Goal: Information Seeking & Learning: Check status

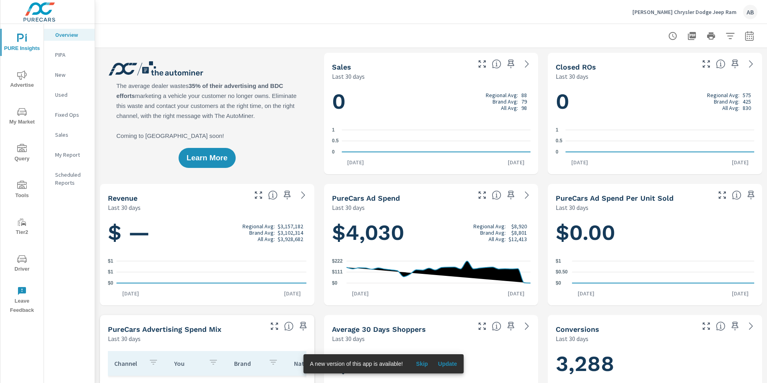
scroll to position [0, 0]
click at [21, 269] on span "Driver" at bounding box center [22, 264] width 38 height 20
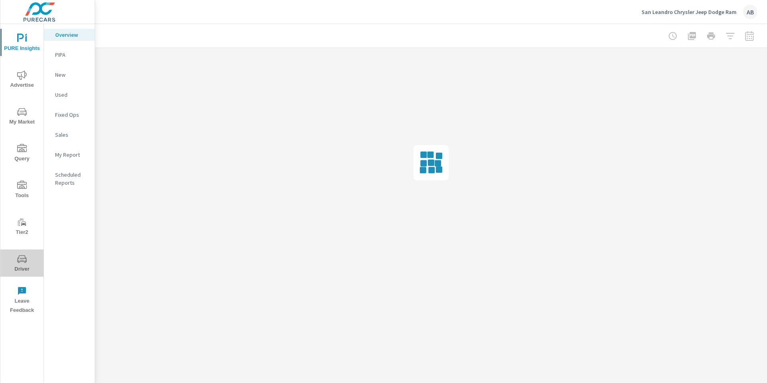
click at [22, 265] on span "Driver" at bounding box center [22, 264] width 38 height 20
click at [24, 267] on span "Driver" at bounding box center [22, 264] width 38 height 20
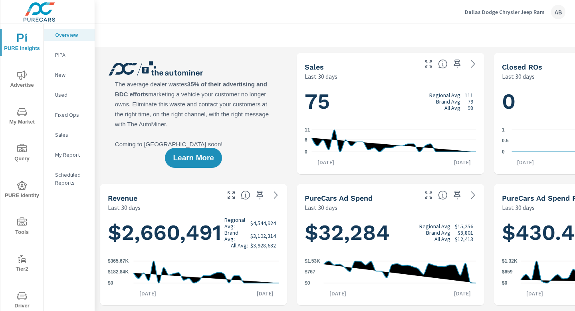
scroll to position [0, 0]
click at [20, 299] on icon "nav menu" at bounding box center [22, 296] width 10 height 10
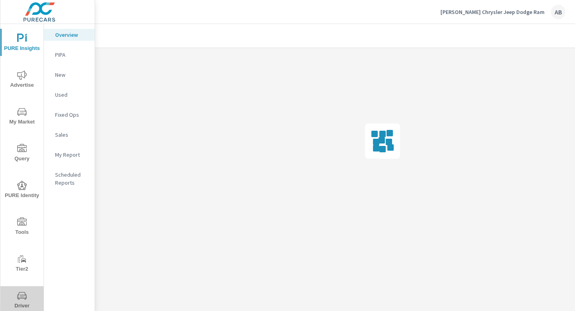
click at [18, 300] on span "Driver" at bounding box center [22, 301] width 38 height 20
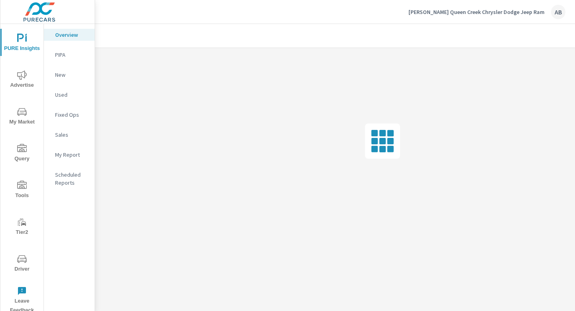
click at [24, 261] on icon "nav menu" at bounding box center [22, 259] width 10 height 8
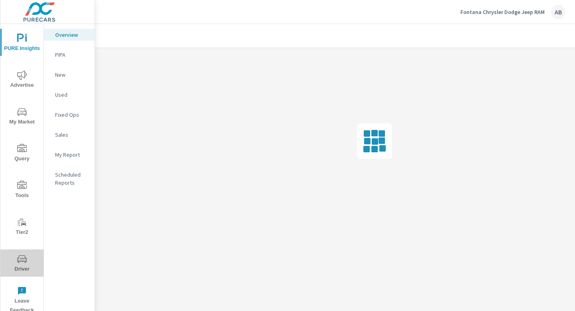
click at [19, 263] on icon "nav menu" at bounding box center [22, 259] width 10 height 10
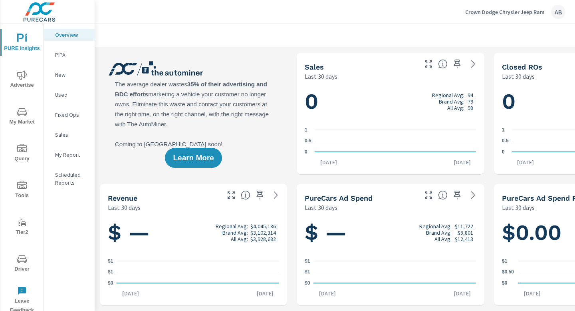
scroll to position [0, 0]
click at [22, 264] on span "Driver" at bounding box center [22, 264] width 38 height 20
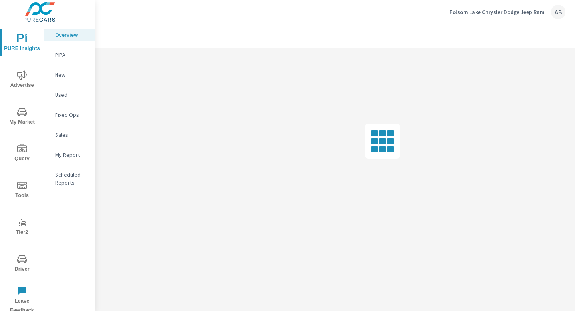
click at [22, 265] on span "Driver" at bounding box center [22, 264] width 38 height 20
click at [22, 262] on icon "nav menu" at bounding box center [22, 259] width 10 height 10
click at [24, 265] on span "Driver" at bounding box center [22, 264] width 38 height 20
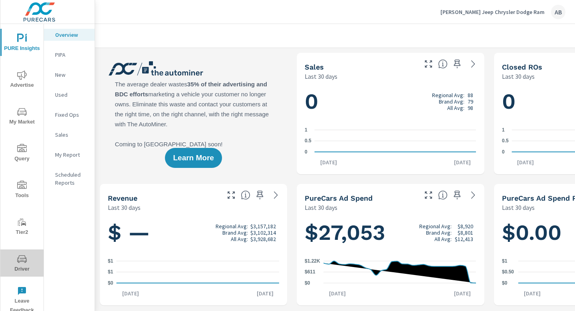
click at [21, 262] on icon "nav menu" at bounding box center [22, 259] width 10 height 10
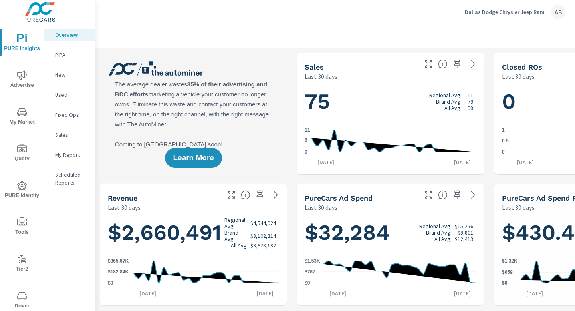
scroll to position [0, 0]
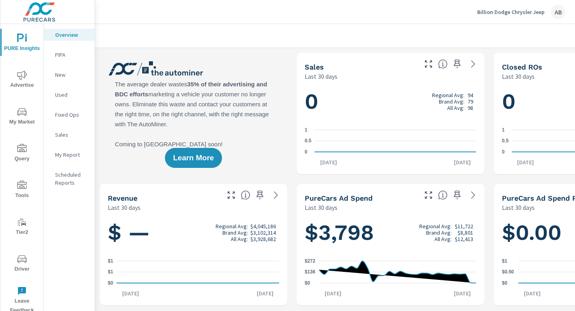
click at [22, 265] on span "Driver" at bounding box center [22, 264] width 38 height 20
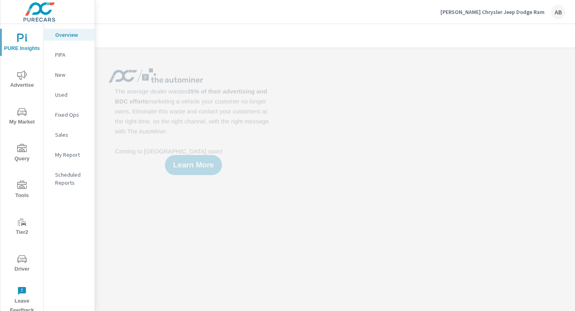
click at [21, 265] on span "Driver" at bounding box center [22, 264] width 38 height 20
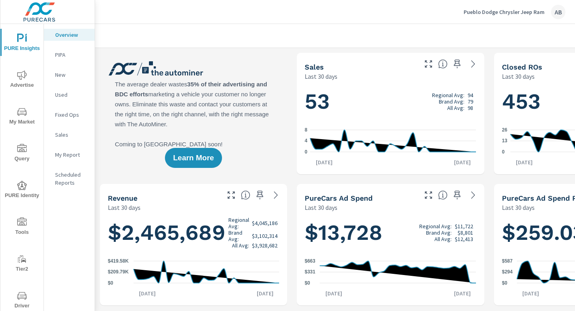
scroll to position [0, 0]
click at [23, 296] on icon "nav menu" at bounding box center [22, 296] width 4 height 0
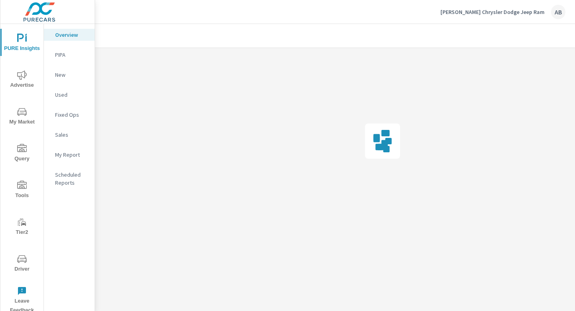
click at [23, 265] on span "Driver" at bounding box center [22, 264] width 38 height 20
click at [26, 262] on icon "nav menu" at bounding box center [22, 259] width 10 height 8
click at [22, 264] on span "Driver" at bounding box center [22, 264] width 38 height 20
click at [25, 269] on span "Driver" at bounding box center [22, 264] width 38 height 20
click at [22, 264] on span "Driver" at bounding box center [22, 264] width 38 height 20
